Goal: Obtain resource: Obtain resource

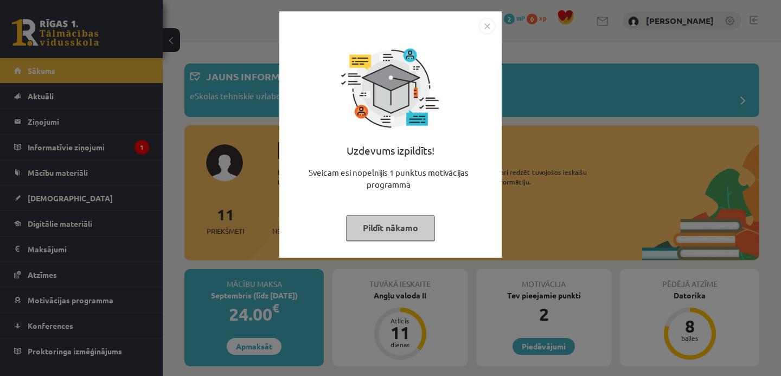
click at [388, 228] on button "Pildīt nākamo" at bounding box center [390, 227] width 89 height 25
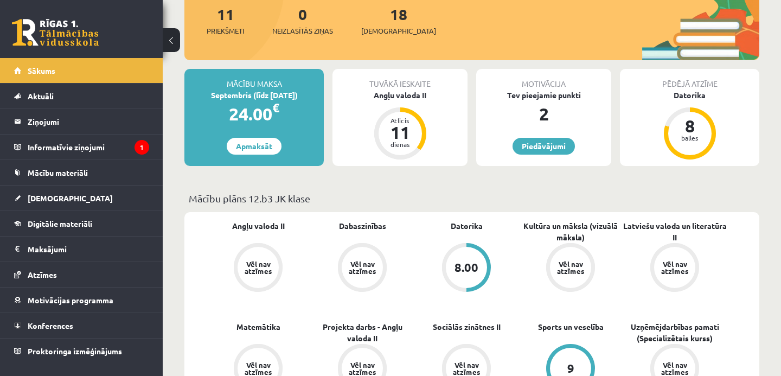
scroll to position [200, 0]
click at [405, 98] on div "Angļu valoda II" at bounding box center [399, 95] width 135 height 11
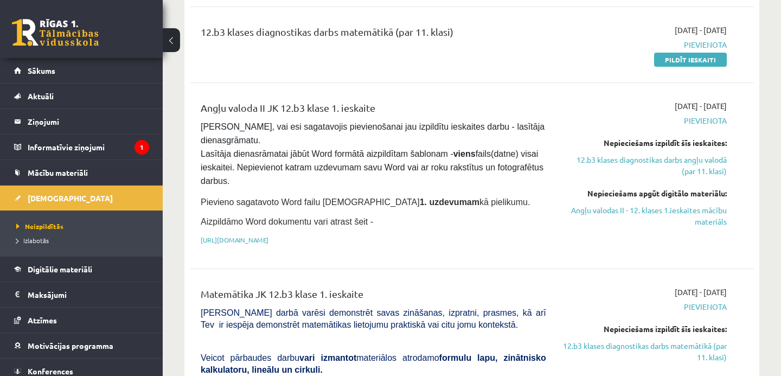
scroll to position [207, 0]
click at [612, 209] on link "Angļu valodas II - 12. klases 1.ieskaites mācību materiāls" at bounding box center [644, 215] width 164 height 23
click at [268, 238] on link "[URL][DOMAIN_NAME]" at bounding box center [235, 239] width 68 height 9
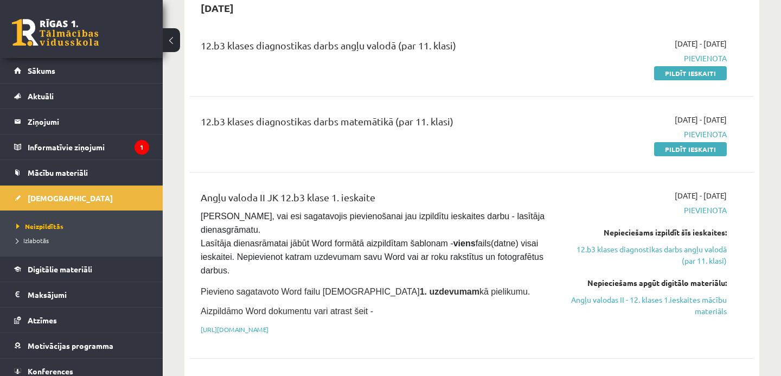
scroll to position [0, 0]
